Goal: Book appointment/travel/reservation

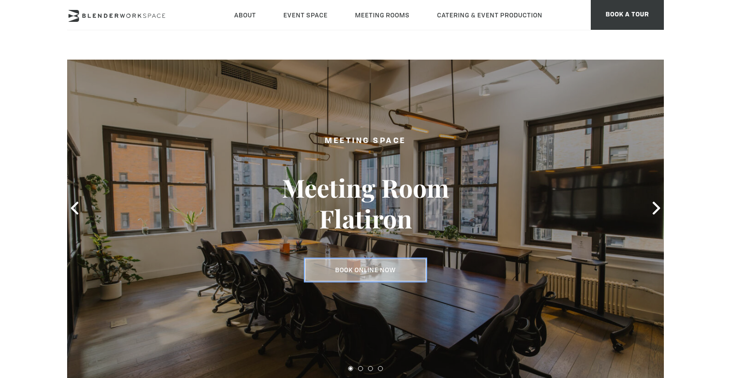
click at [367, 271] on link "Book Online Now" at bounding box center [365, 270] width 121 height 23
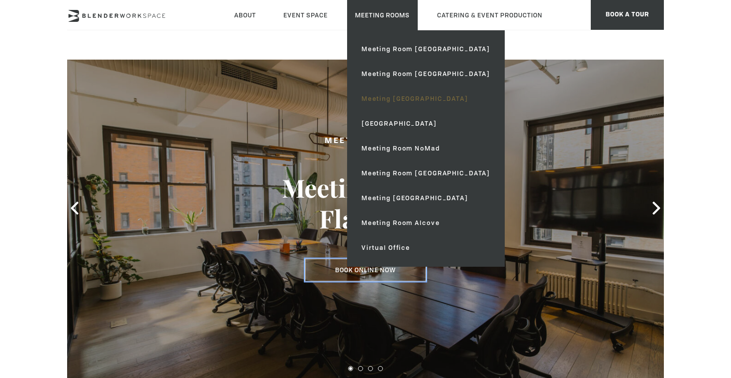
click at [390, 97] on link "Meeting [GEOGRAPHIC_DATA]" at bounding box center [425, 98] width 145 height 25
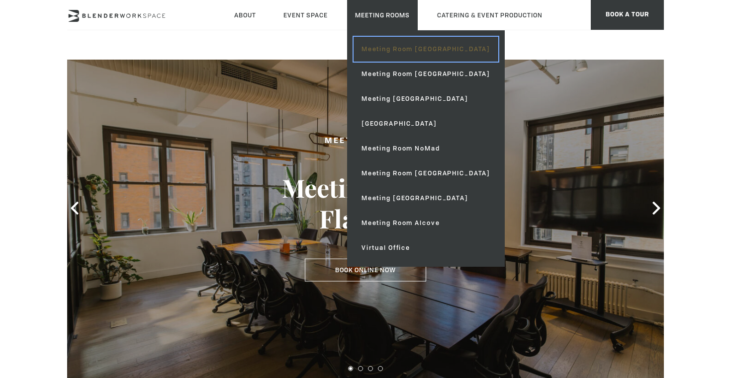
click at [397, 52] on link "Meeting Room [GEOGRAPHIC_DATA]" at bounding box center [425, 49] width 145 height 25
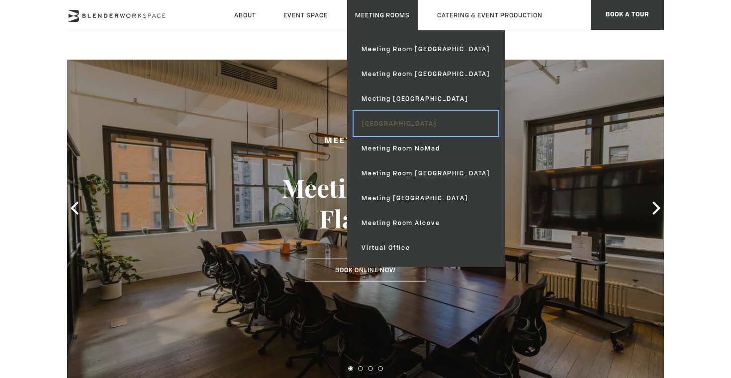
click at [403, 127] on link "[GEOGRAPHIC_DATA]" at bounding box center [425, 123] width 145 height 25
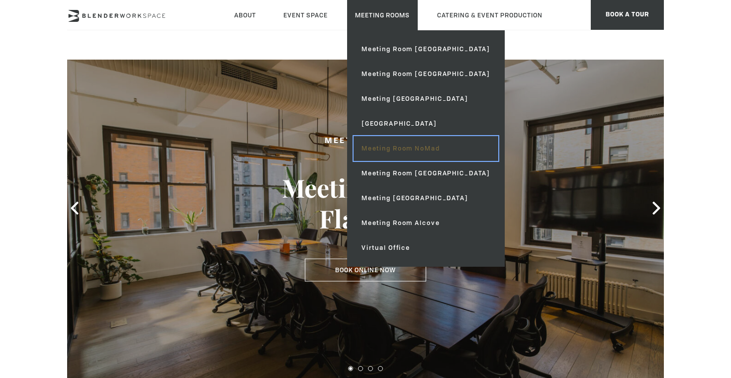
click at [394, 152] on link "Meeting Room NoMad" at bounding box center [425, 148] width 145 height 25
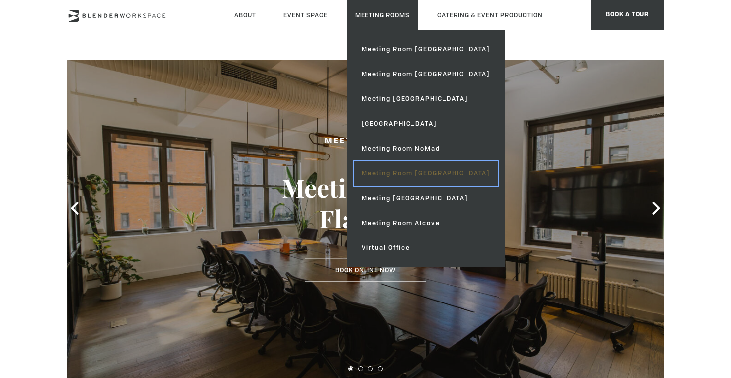
click at [402, 182] on link "Meeting Room [GEOGRAPHIC_DATA]" at bounding box center [425, 173] width 145 height 25
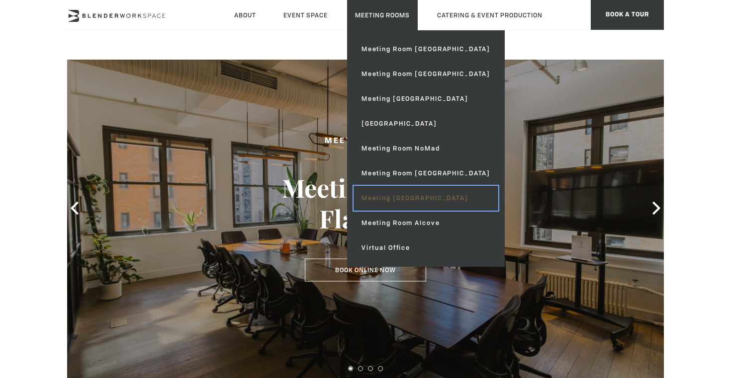
click at [411, 200] on link "Meeting [GEOGRAPHIC_DATA]" at bounding box center [425, 198] width 145 height 25
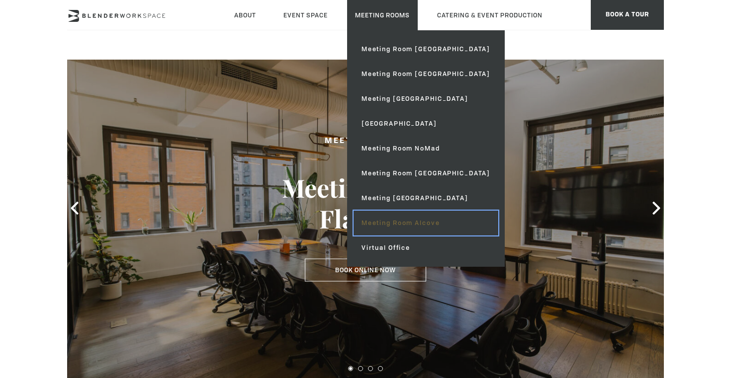
click at [420, 222] on link "Meeting Room Alcove" at bounding box center [425, 223] width 145 height 25
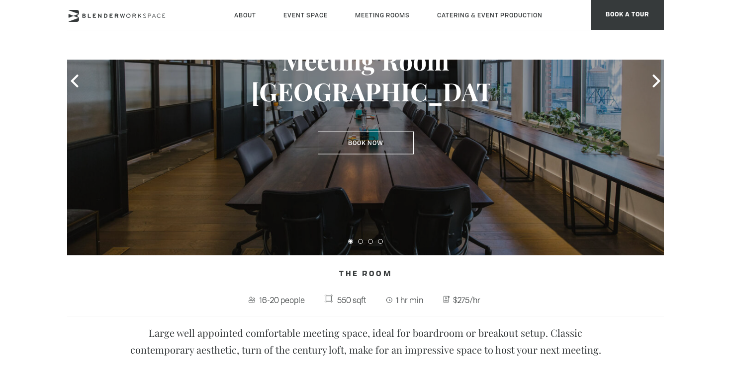
scroll to position [152, 0]
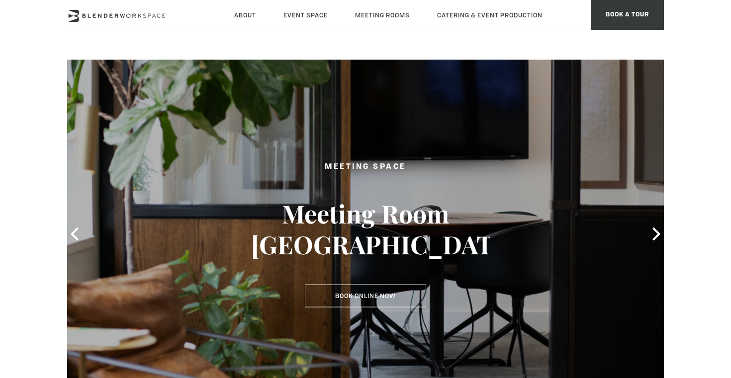
type div "2025-10-08"
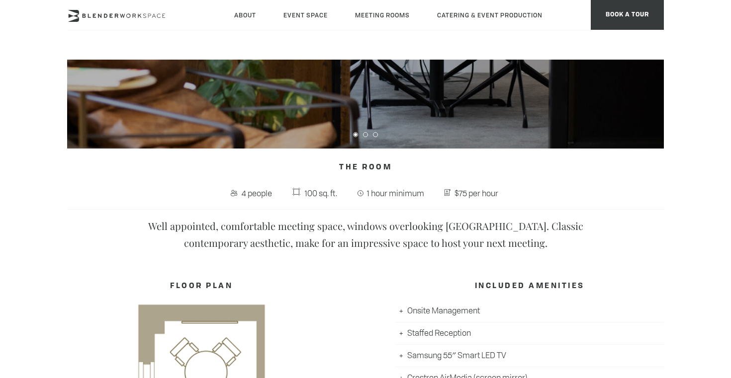
scroll to position [260, 0]
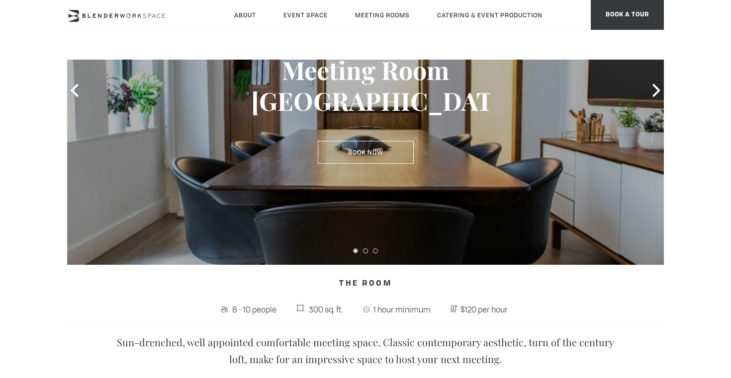
scroll to position [123, 0]
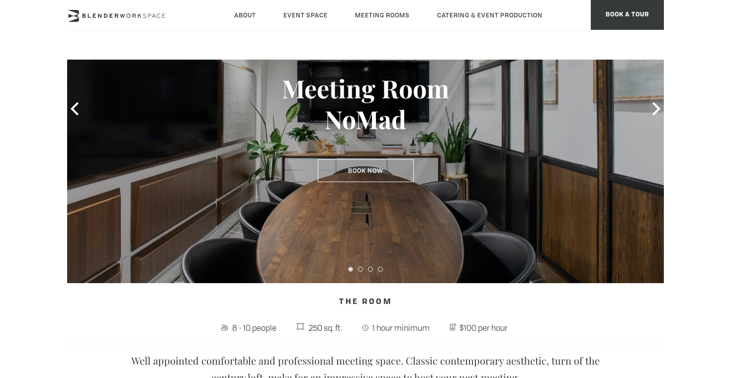
scroll to position [135, 0]
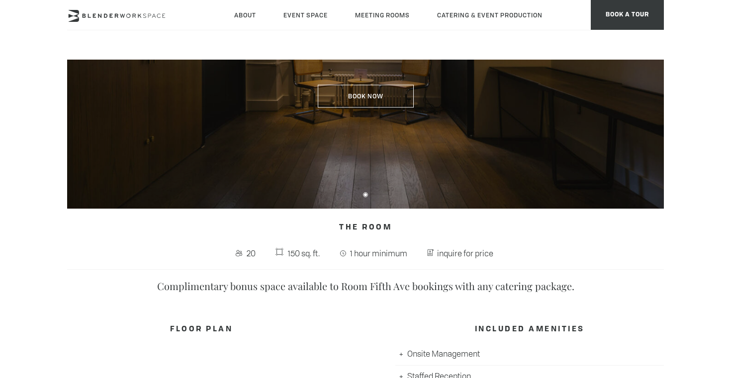
scroll to position [204, 0]
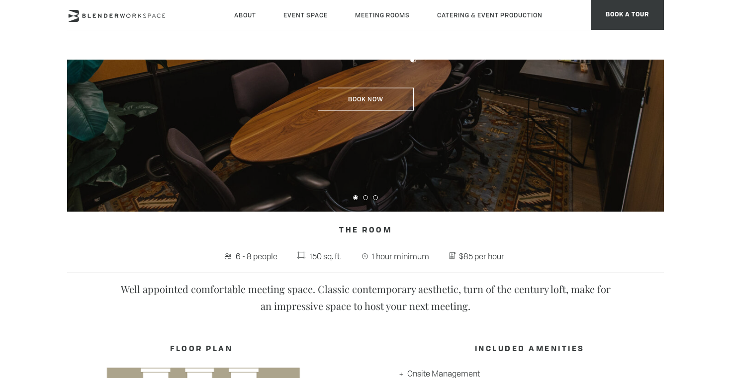
scroll to position [197, 0]
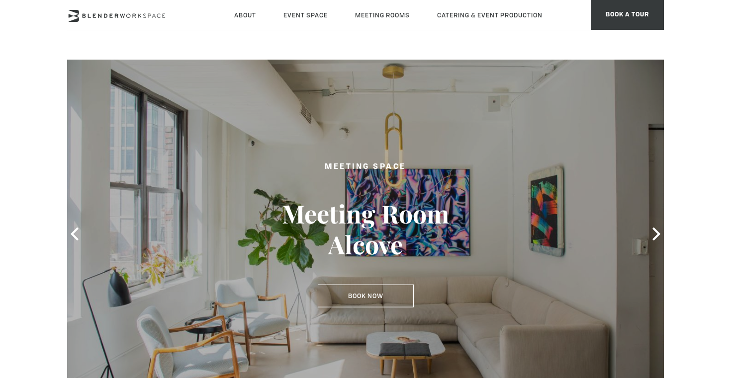
type div "[DATE]"
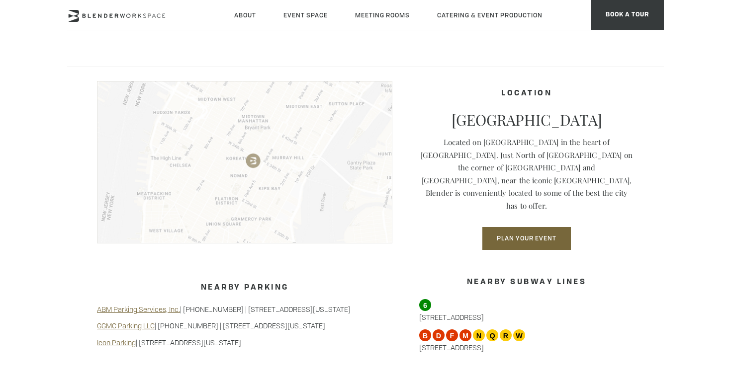
scroll to position [678, 0]
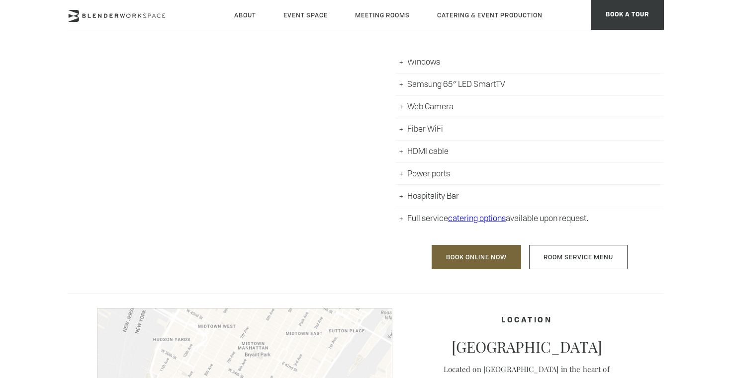
scroll to position [534, 0]
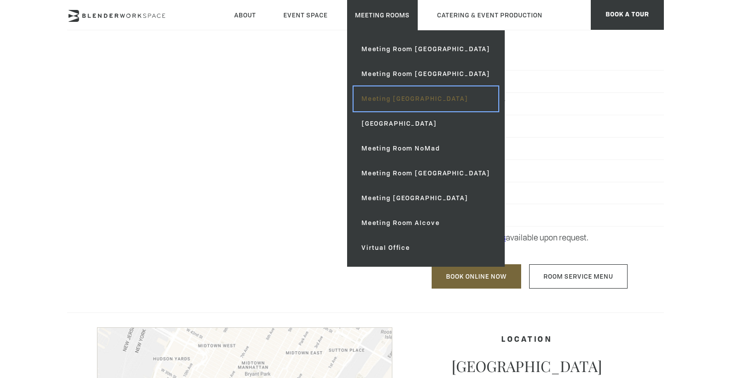
click at [413, 97] on link "Meeting [GEOGRAPHIC_DATA]" at bounding box center [425, 98] width 145 height 25
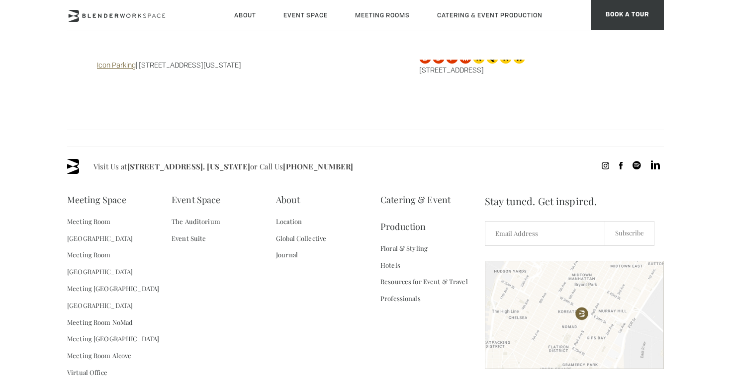
scroll to position [1060, 0]
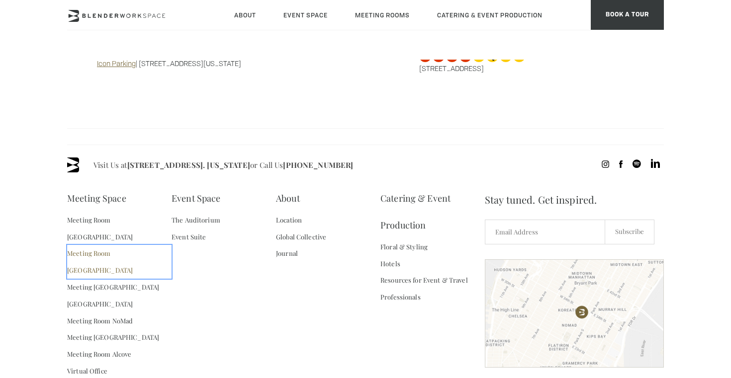
click at [112, 245] on link "Meeting Room [GEOGRAPHIC_DATA]" at bounding box center [119, 262] width 104 height 34
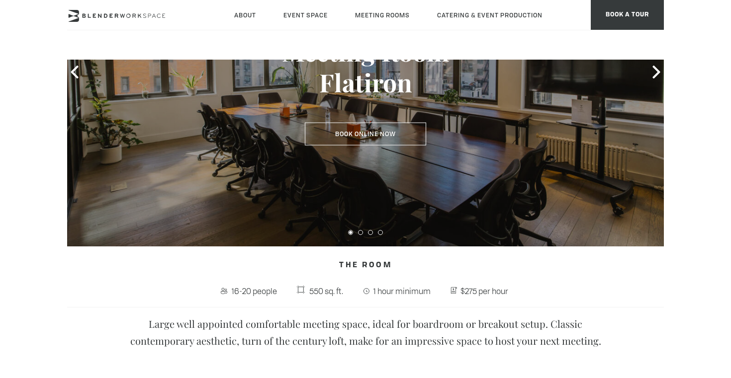
scroll to position [163, 0]
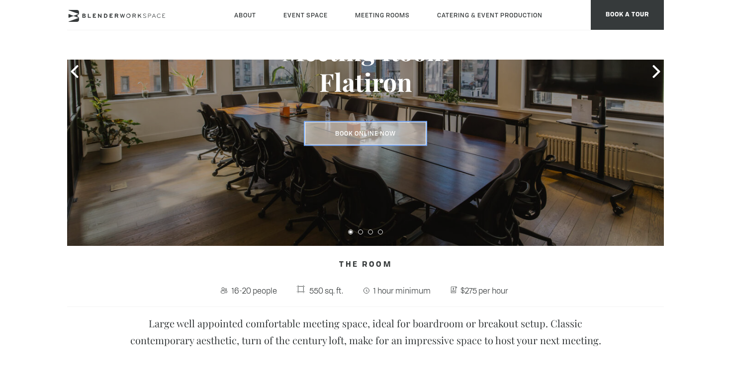
click at [348, 133] on link "Book Online Now" at bounding box center [365, 133] width 121 height 23
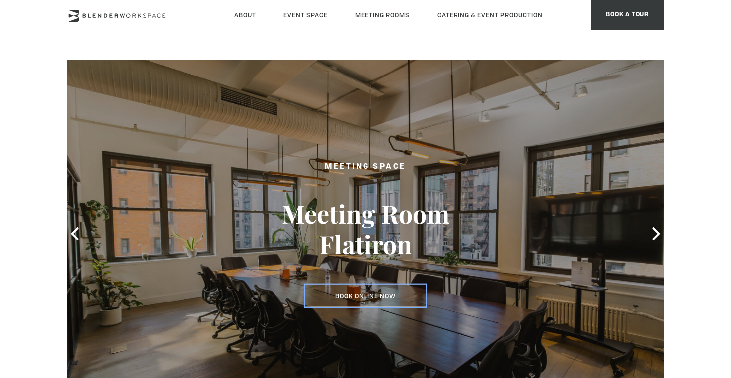
scroll to position [5, 0]
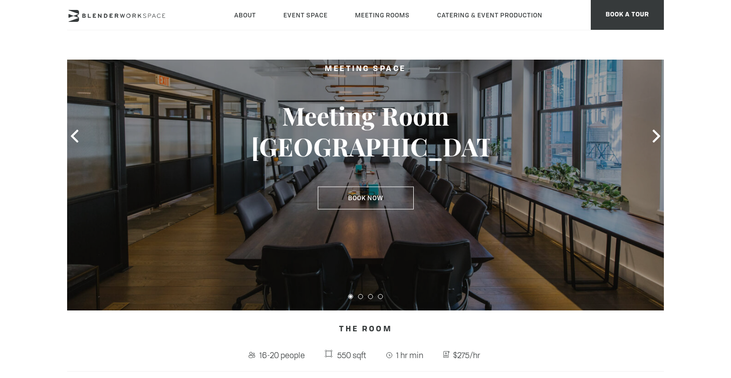
scroll to position [111, 0]
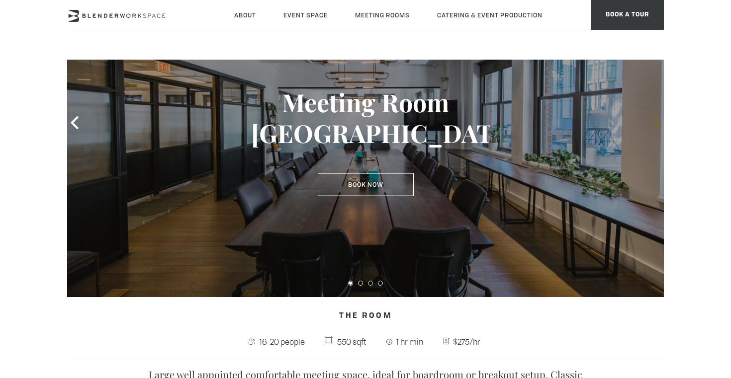
click at [658, 126] on icon at bounding box center [656, 122] width 13 height 13
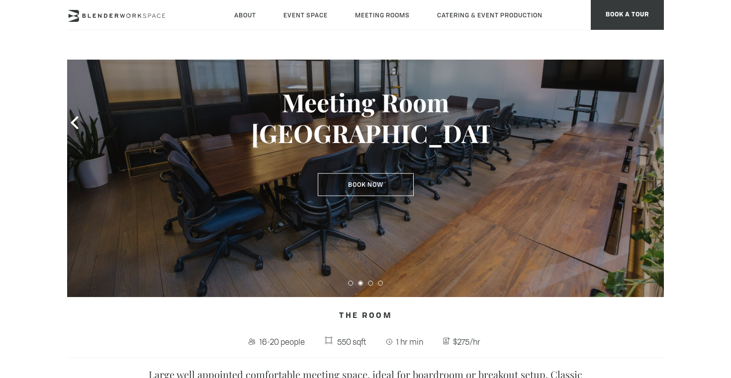
click at [658, 126] on icon at bounding box center [656, 122] width 13 height 13
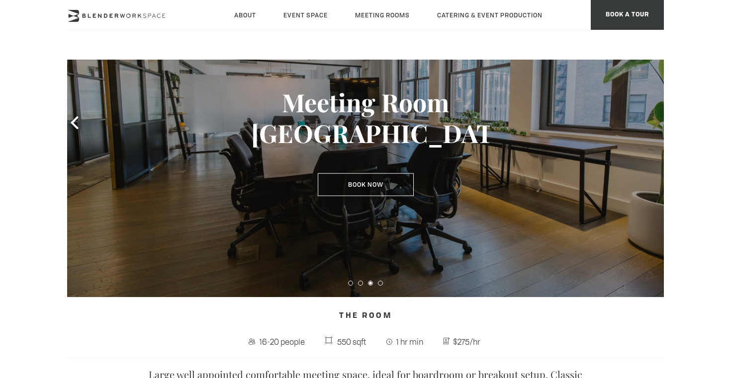
click at [658, 126] on icon at bounding box center [656, 122] width 13 height 13
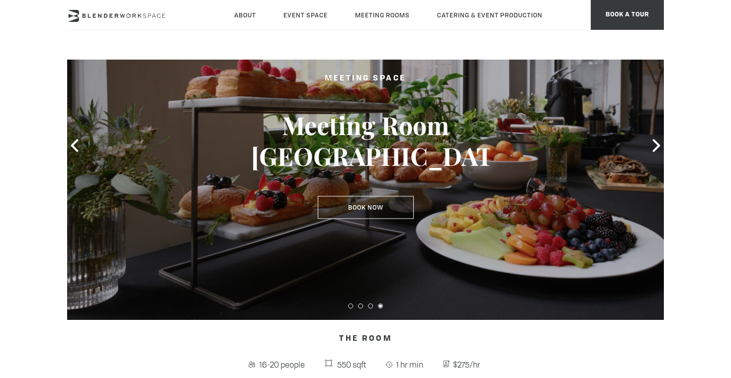
scroll to position [9, 0]
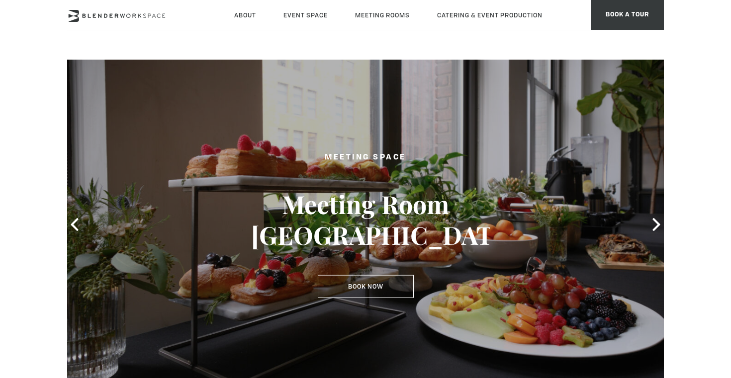
click at [85, 226] on div at bounding box center [365, 224] width 596 height 349
click at [75, 221] on icon at bounding box center [74, 224] width 7 height 13
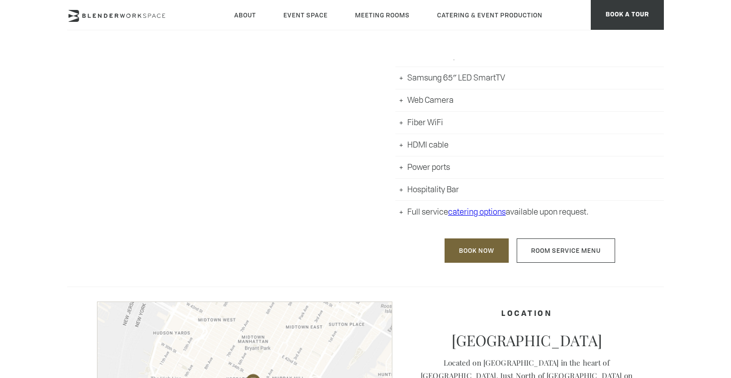
scroll to position [539, 0]
click at [488, 254] on link "Book Now" at bounding box center [476, 249] width 64 height 24
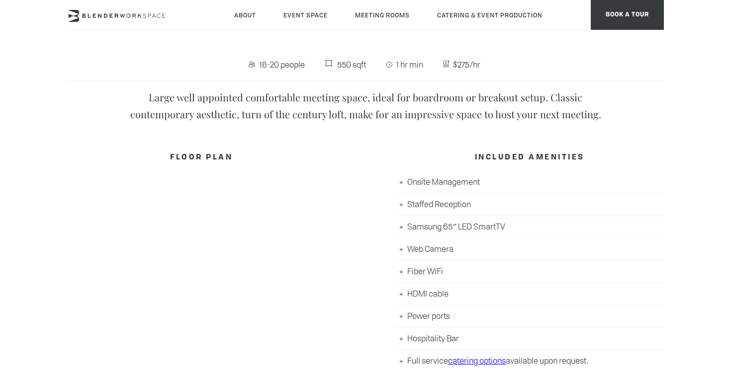
scroll to position [402, 0]
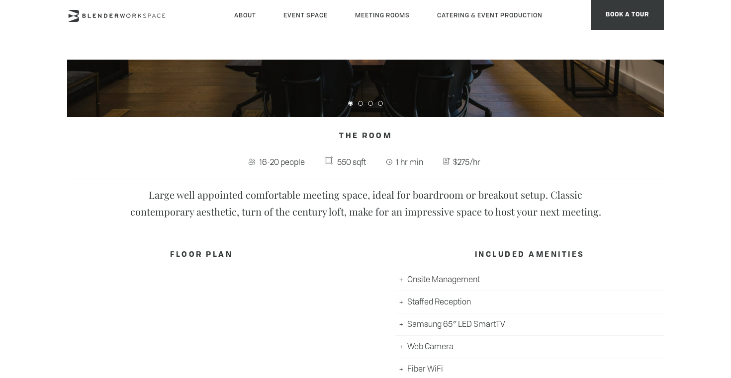
scroll to position [288, 0]
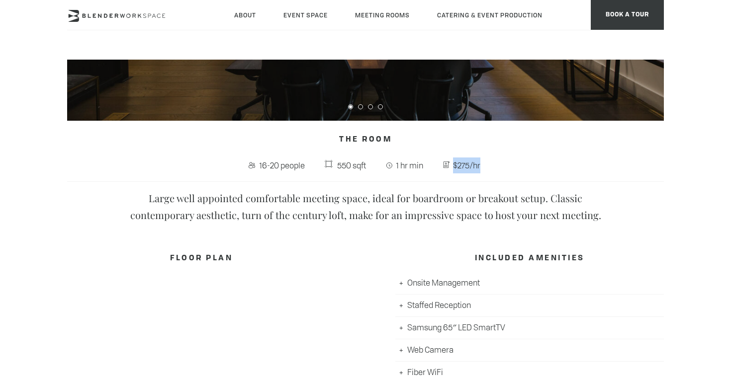
drag, startPoint x: 488, startPoint y: 165, endPoint x: 453, endPoint y: 164, distance: 34.3
click at [453, 164] on span "$275/hr" at bounding box center [463, 165] width 56 height 19
copy span "$275/hr"
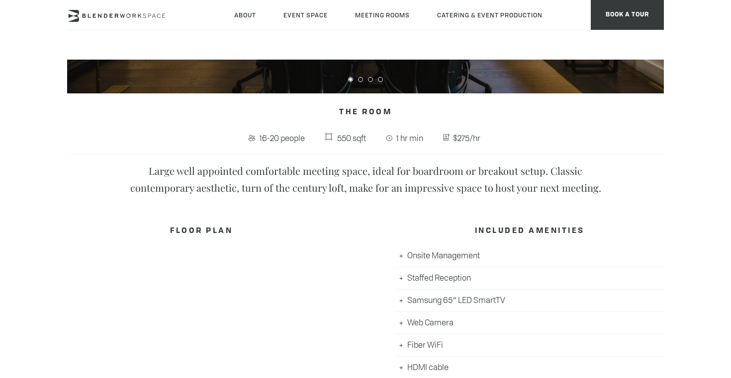
scroll to position [314, 0]
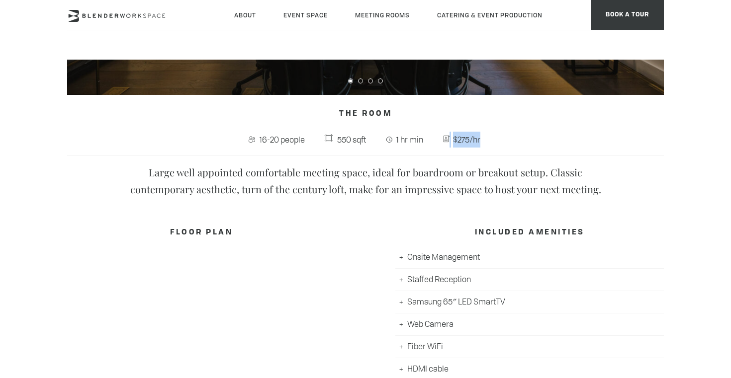
drag, startPoint x: 490, startPoint y: 138, endPoint x: 451, endPoint y: 139, distance: 38.8
click at [451, 139] on span "$275/hr" at bounding box center [463, 139] width 56 height 19
copy span "$275/hr"
